Goal: Complete application form

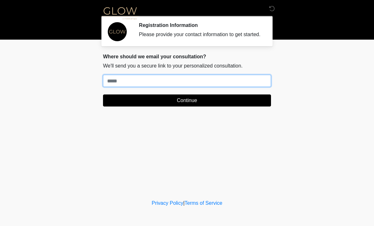
click at [129, 87] on input "Where should we email your treatment plan?" at bounding box center [187, 81] width 168 height 12
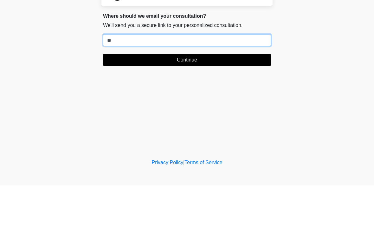
type input "*"
type input "**********"
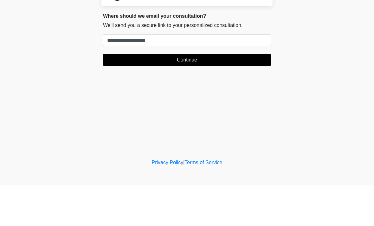
click at [231, 94] on button "Continue" at bounding box center [187, 100] width 168 height 12
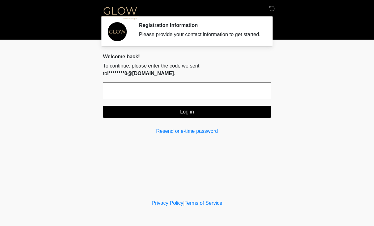
click at [208, 90] on input "text" at bounding box center [187, 90] width 168 height 16
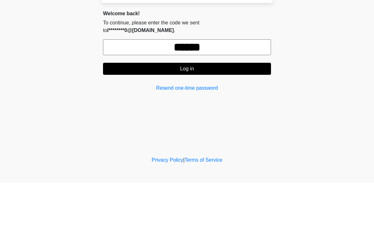
type input "******"
click at [231, 106] on button "Log in" at bounding box center [187, 112] width 168 height 12
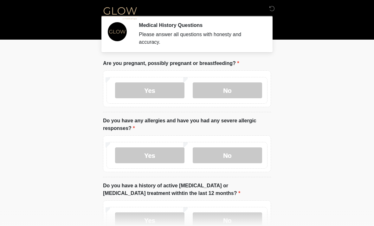
click at [250, 89] on label "No" at bounding box center [227, 90] width 69 height 16
click at [254, 157] on label "No" at bounding box center [227, 155] width 69 height 16
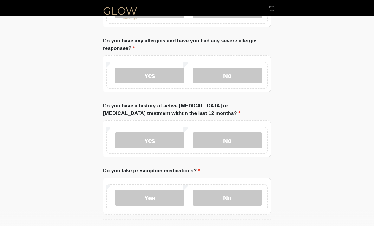
scroll to position [79, 0]
click at [243, 148] on label "No" at bounding box center [227, 141] width 69 height 16
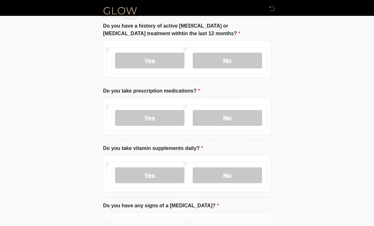
scroll to position [160, 0]
click at [153, 118] on label "Yes" at bounding box center [149, 118] width 69 height 16
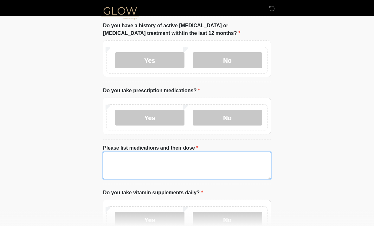
click at [204, 163] on textarea "Please list medications and their dose" at bounding box center [187, 165] width 168 height 27
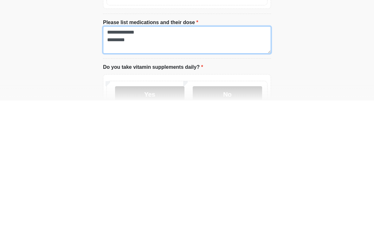
scroll to position [171, 0]
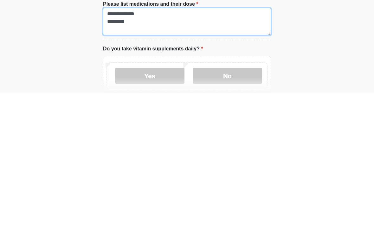
type textarea "**********"
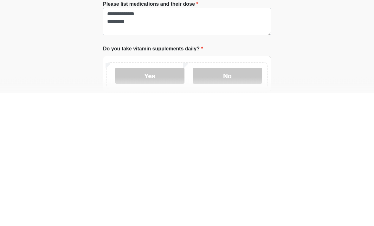
click at [171, 201] on label "Yes" at bounding box center [149, 209] width 69 height 16
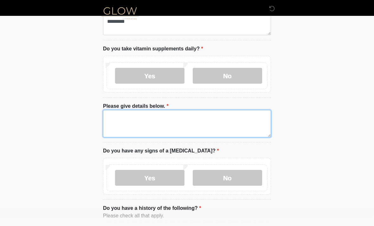
click at [109, 117] on textarea "Please give details below." at bounding box center [187, 123] width 168 height 27
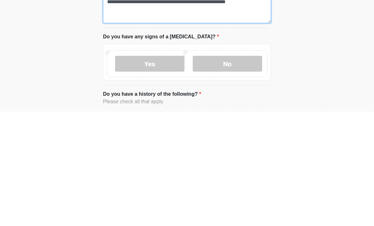
type textarea "**********"
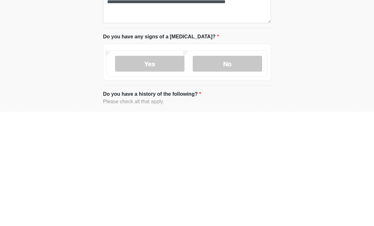
click at [242, 170] on label "No" at bounding box center [227, 178] width 69 height 16
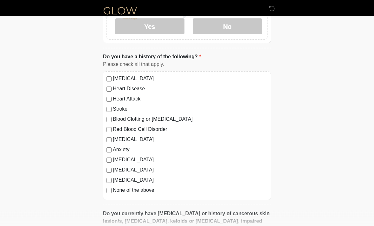
scroll to position [455, 0]
click at [149, 189] on label "None of the above" at bounding box center [190, 190] width 155 height 8
click at [159, 158] on label "Autoimmune Disorder" at bounding box center [190, 160] width 155 height 8
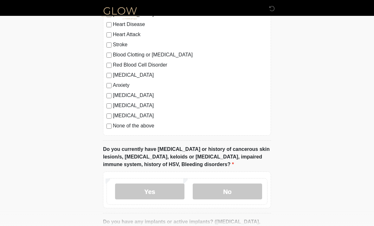
scroll to position [520, 0]
click at [240, 196] on label "No" at bounding box center [227, 191] width 69 height 16
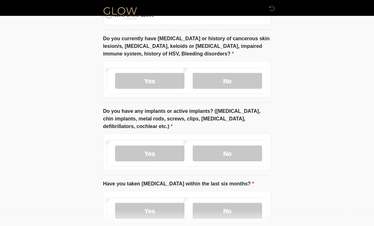
scroll to position [630, 0]
click at [245, 155] on label "No" at bounding box center [227, 153] width 69 height 16
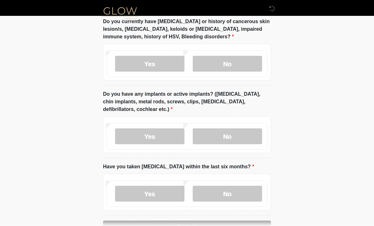
scroll to position [666, 0]
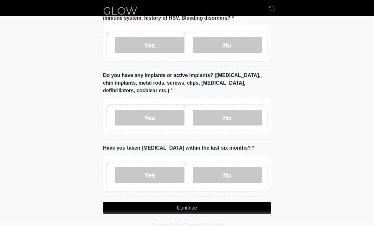
click at [225, 175] on label "No" at bounding box center [227, 175] width 69 height 16
click at [256, 211] on button "Continue" at bounding box center [187, 208] width 168 height 12
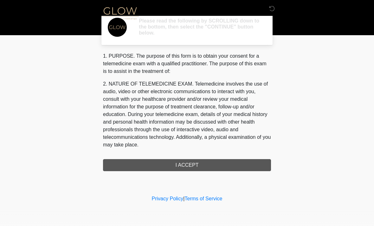
scroll to position [0, 0]
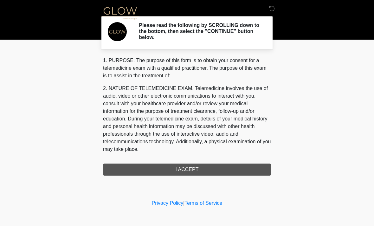
click at [251, 173] on div "1. PURPOSE. The purpose of this form is to obtain your consent for a telemedici…" at bounding box center [187, 116] width 168 height 119
click at [235, 170] on div "1. PURPOSE. The purpose of this form is to obtain your consent for a telemedici…" at bounding box center [187, 116] width 168 height 119
click at [206, 168] on div "1. PURPOSE. The purpose of this form is to obtain your consent for a telemedici…" at bounding box center [187, 116] width 168 height 119
click at [194, 172] on div "1. PURPOSE. The purpose of this form is to obtain your consent for a telemedici…" at bounding box center [187, 116] width 168 height 119
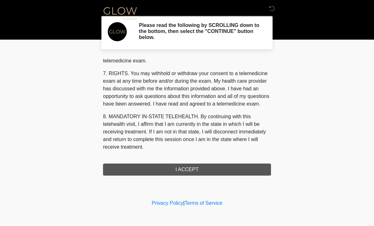
click at [185, 171] on button "I ACCEPT" at bounding box center [187, 169] width 168 height 12
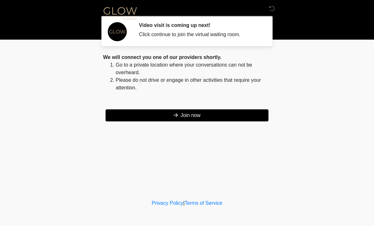
click at [186, 117] on button "Join now" at bounding box center [186, 115] width 163 height 12
